Goal: Information Seeking & Learning: Learn about a topic

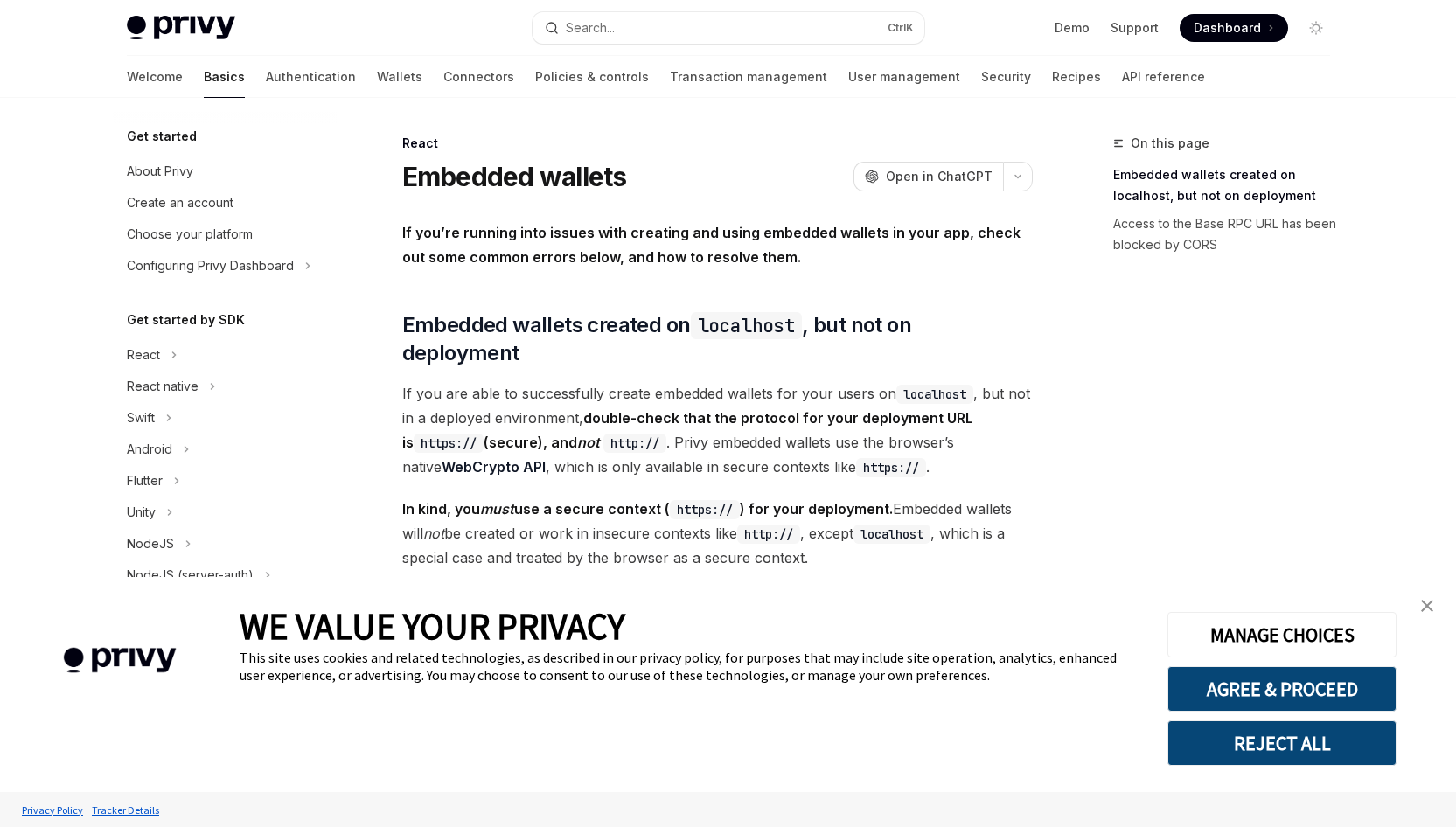
scroll to position [324, 0]
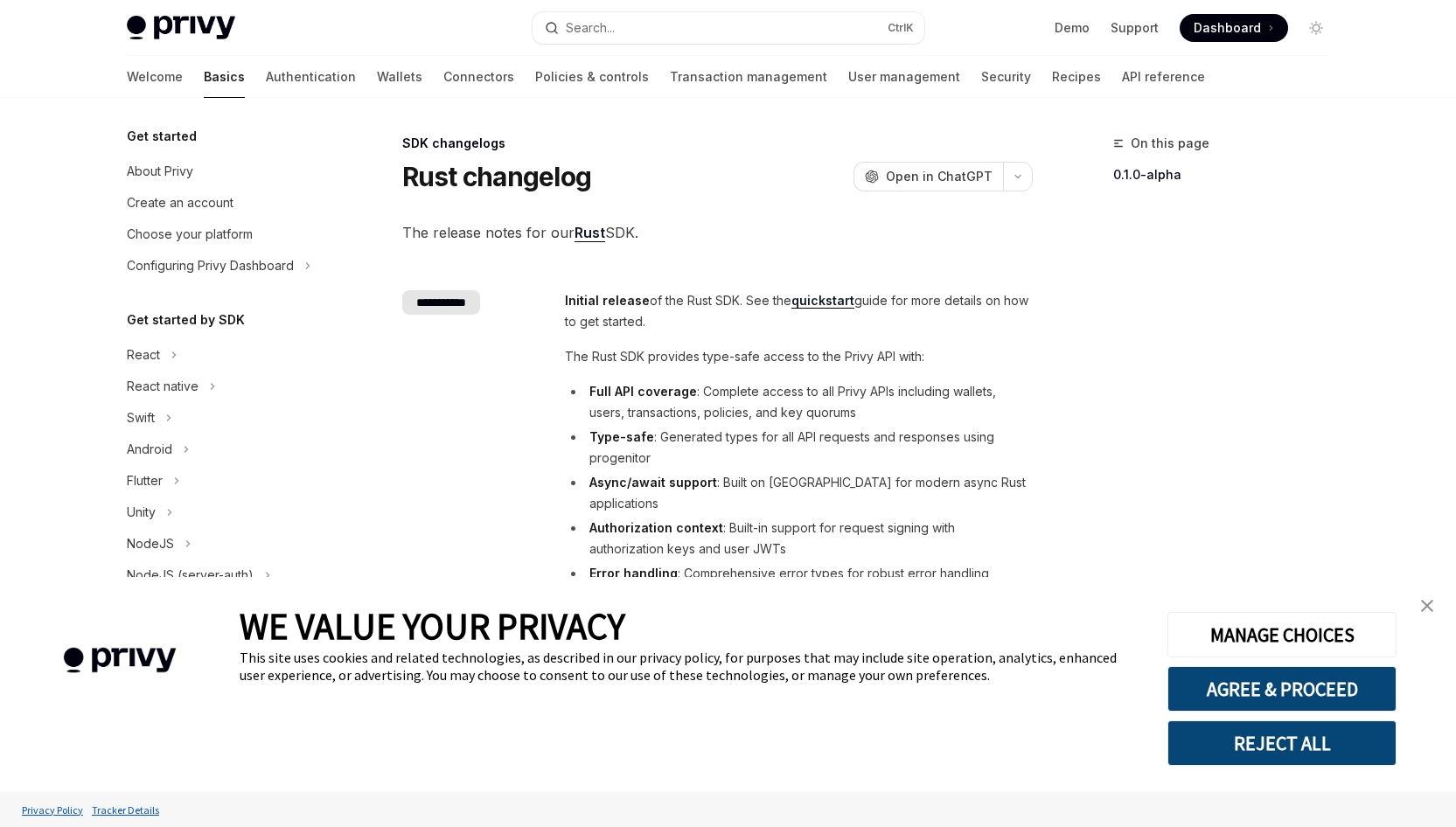
scroll to position [517, 0]
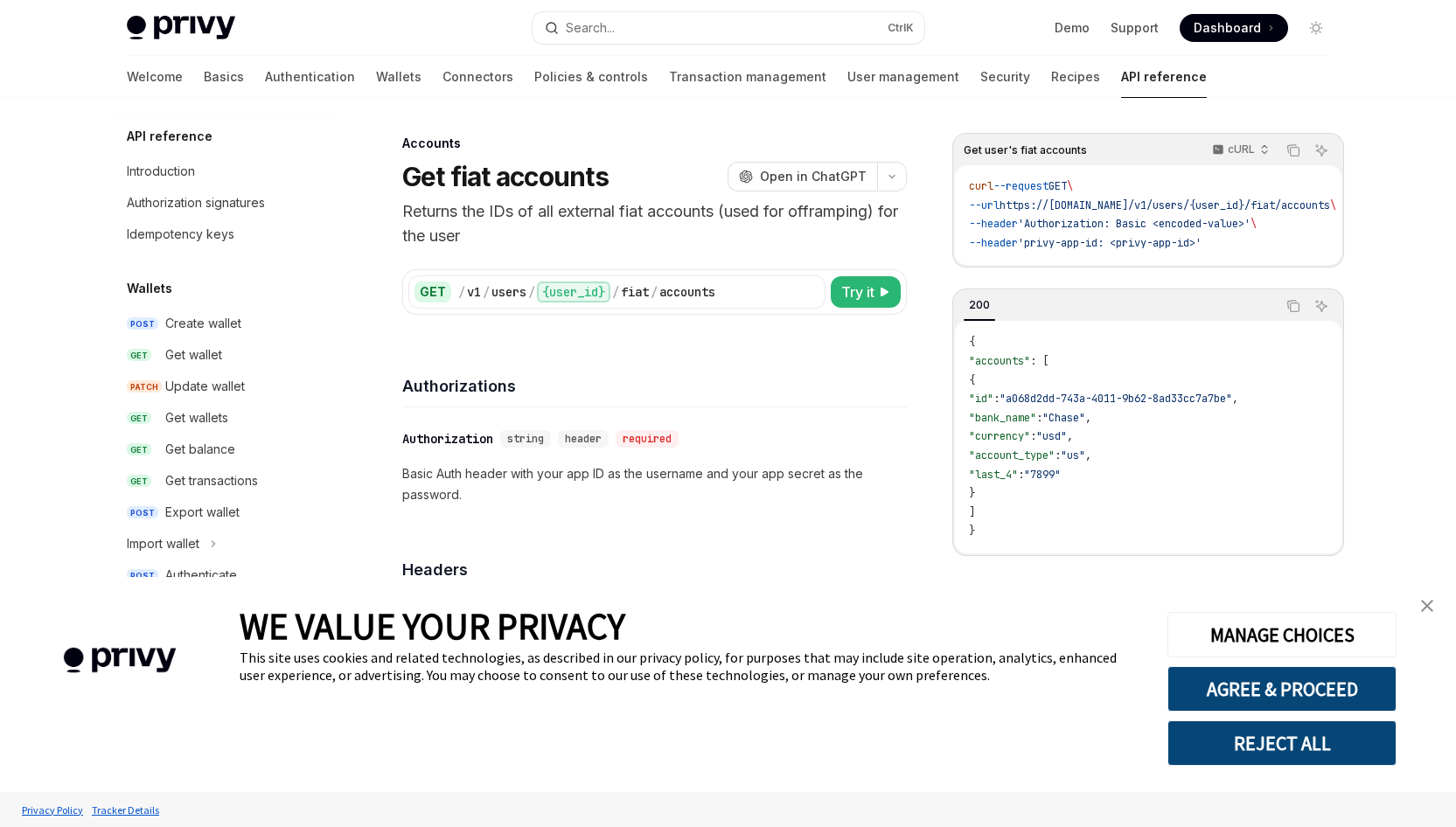
scroll to position [496, 0]
